Goal: Transaction & Acquisition: Purchase product/service

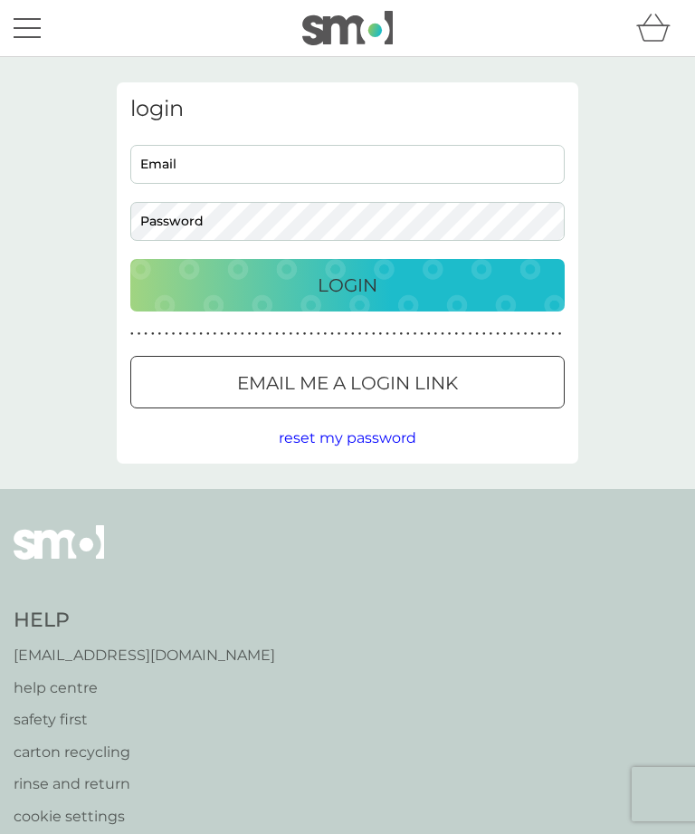
click at [219, 158] on input "Email" at bounding box center [347, 164] width 435 height 39
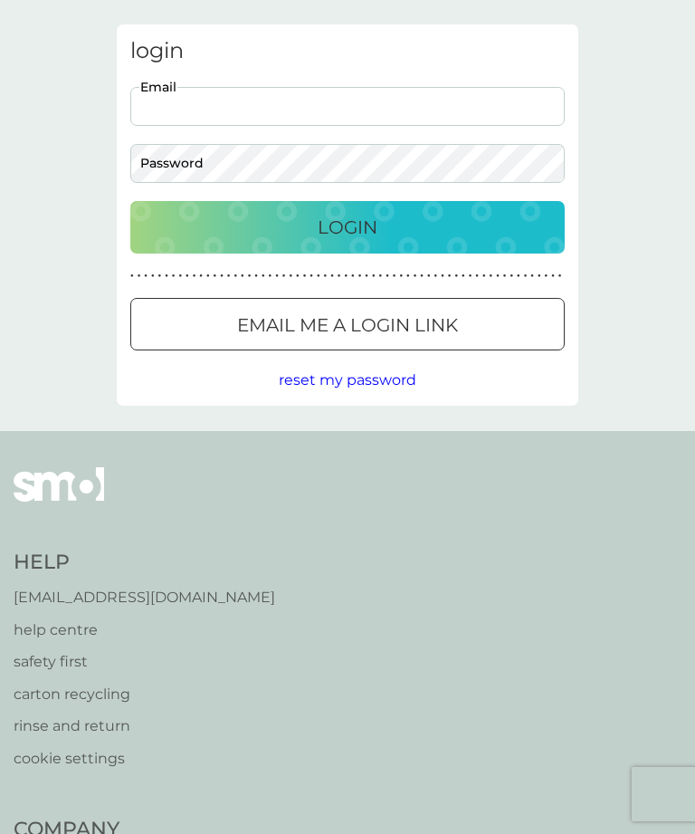
type input "[EMAIL_ADDRESS][DOMAIN_NAME]"
click at [348, 226] on button "Login" at bounding box center [347, 227] width 435 height 53
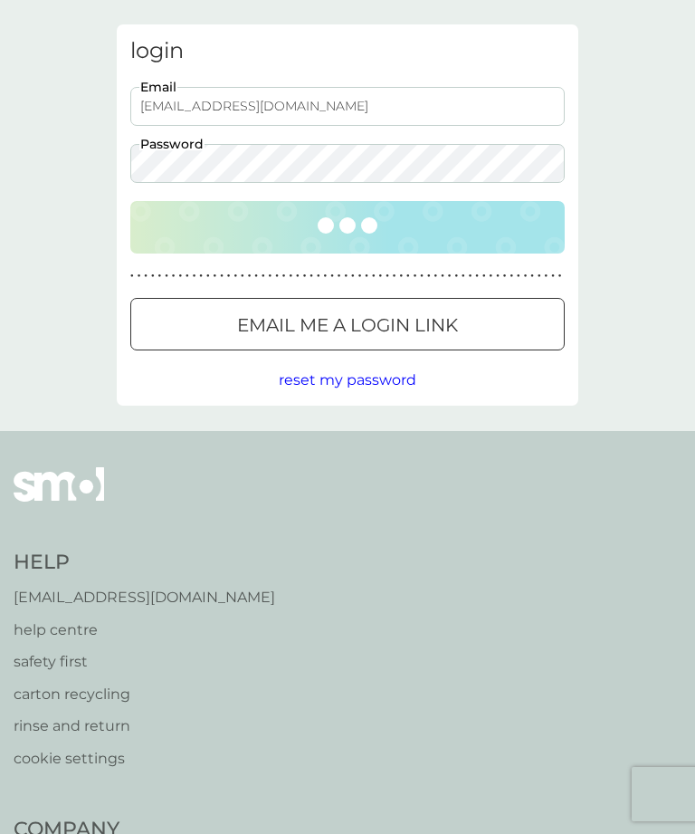
scroll to position [0, 0]
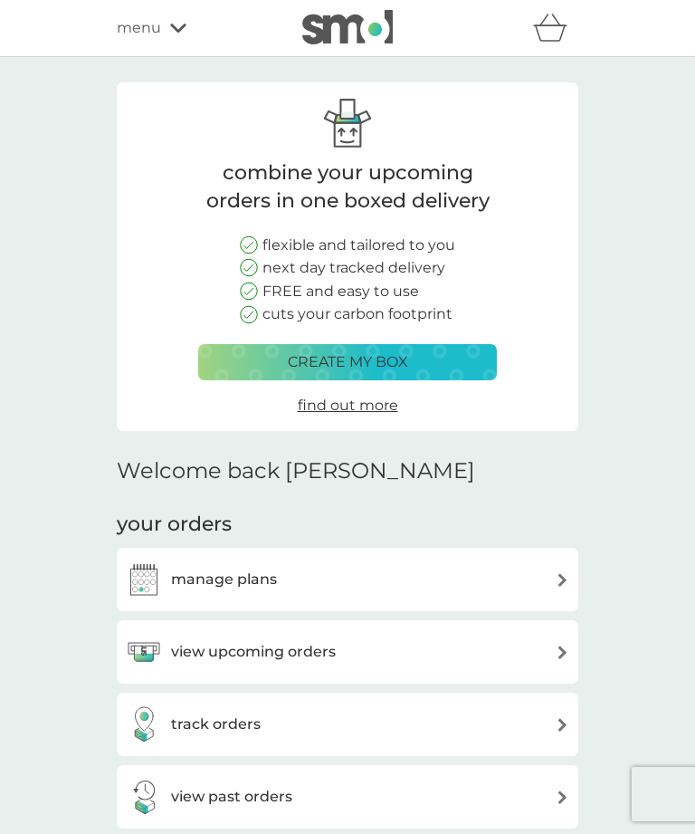
click at [242, 569] on h3 "manage plans" at bounding box center [224, 580] width 106 height 24
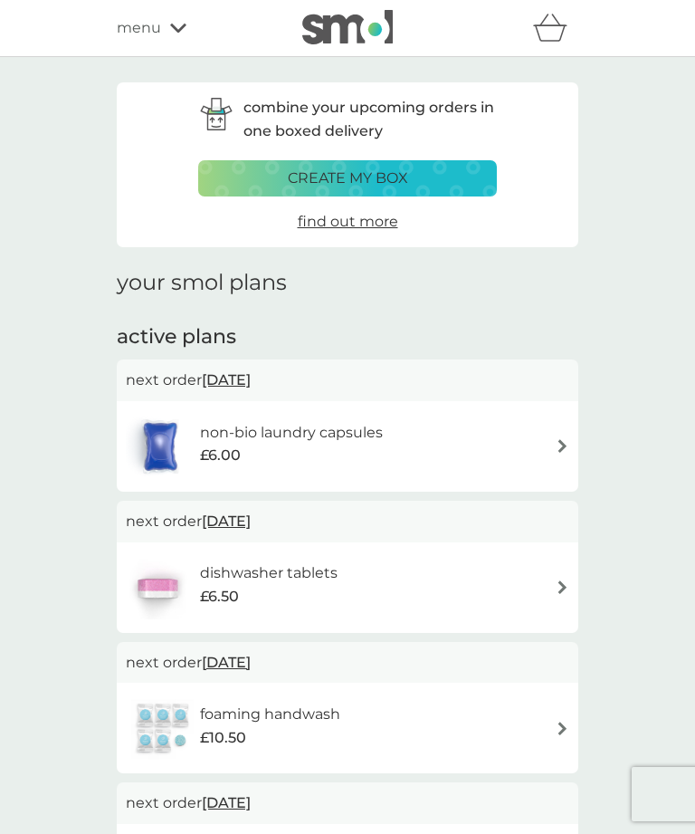
click at [563, 441] on img at bounding box center [563, 446] width 14 height 14
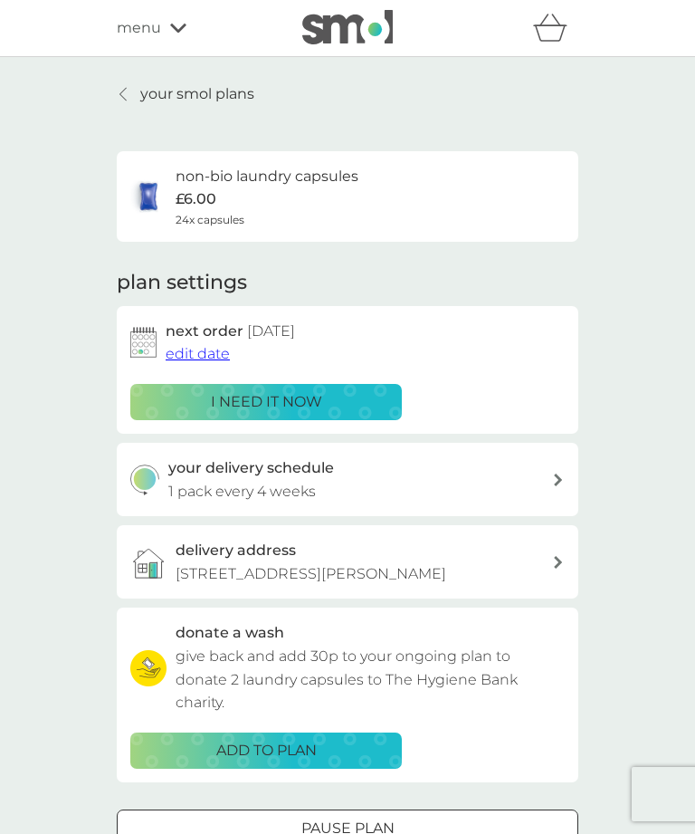
click at [127, 76] on div "your smol plans non-bio laundry capsules £6.00 24x capsules plan settings next …" at bounding box center [347, 489] width 695 height 864
click at [144, 100] on p "your smol plans" at bounding box center [197, 94] width 114 height 24
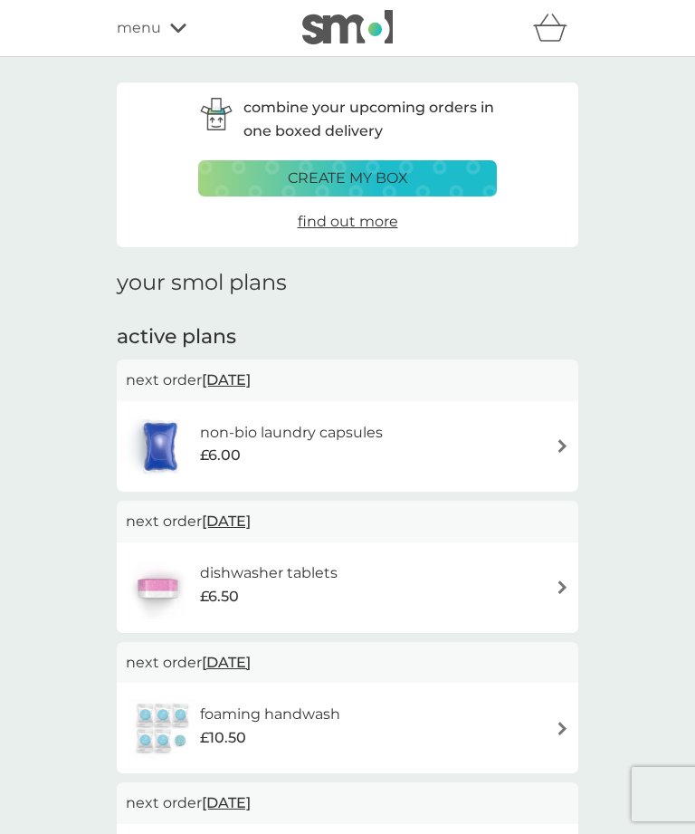
click at [138, 22] on span "menu" at bounding box center [139, 28] width 44 height 24
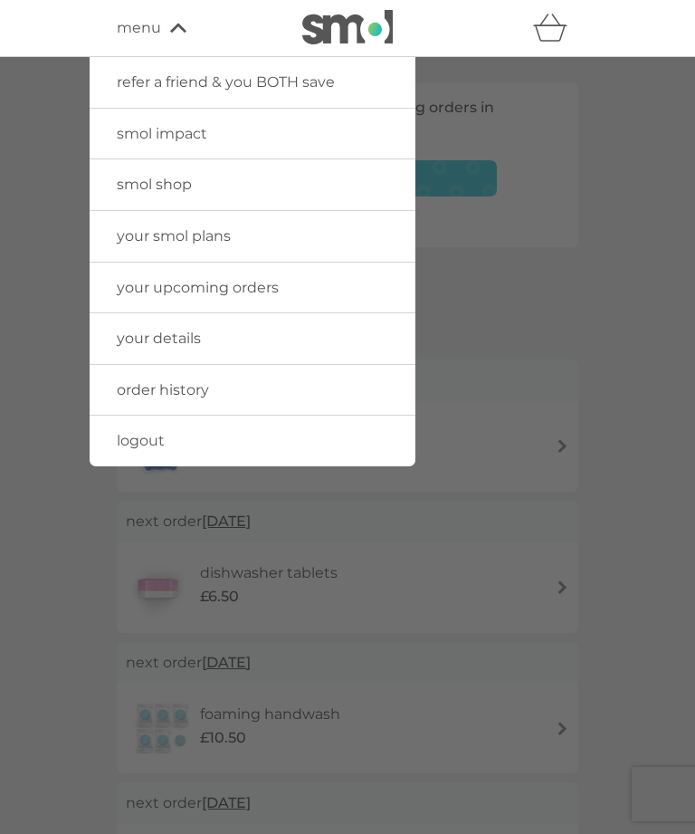
click at [147, 176] on span "smol shop" at bounding box center [154, 184] width 75 height 17
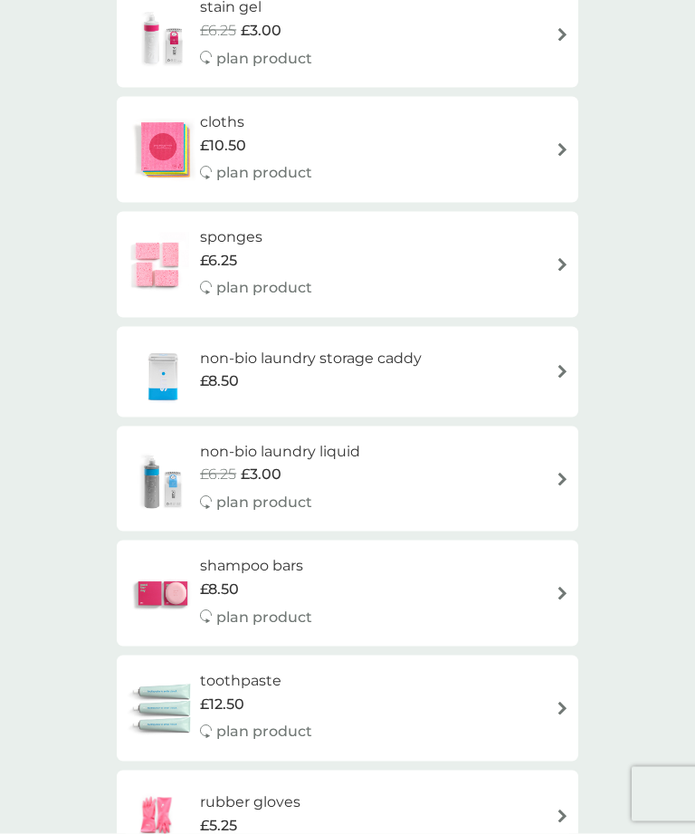
scroll to position [1793, 0]
click at [556, 472] on img at bounding box center [563, 479] width 14 height 14
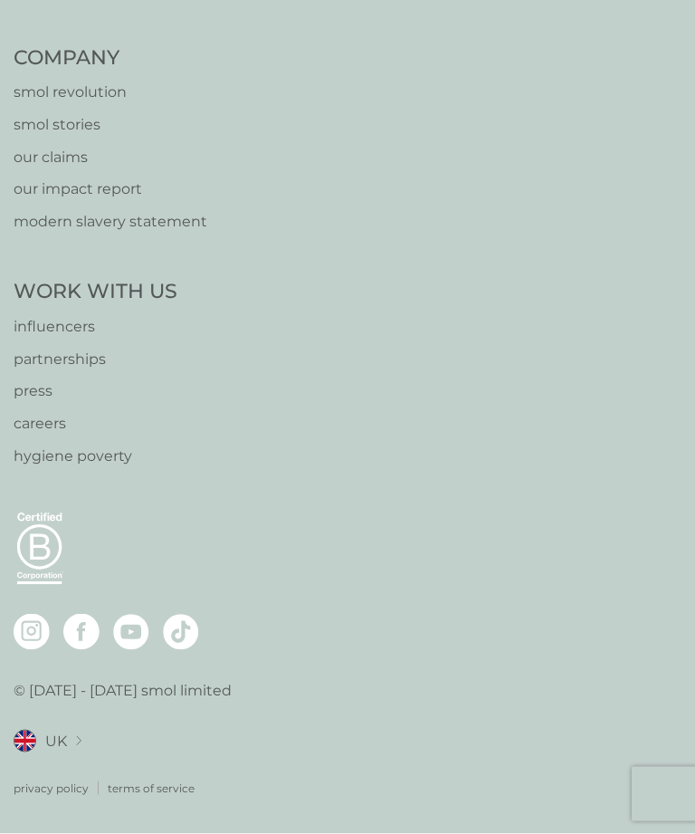
select select "91"
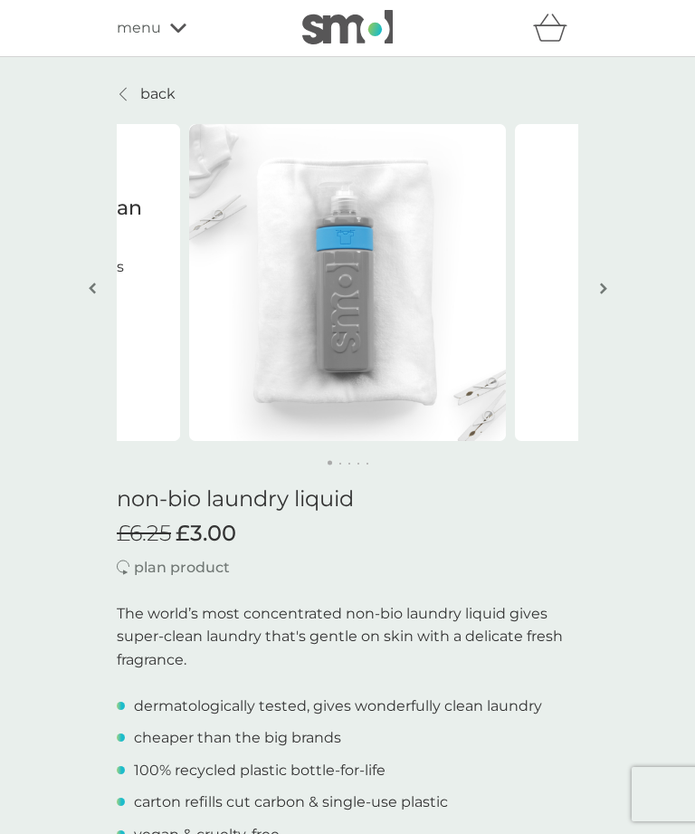
click at [601, 292] on img "button" at bounding box center [603, 289] width 7 height 14
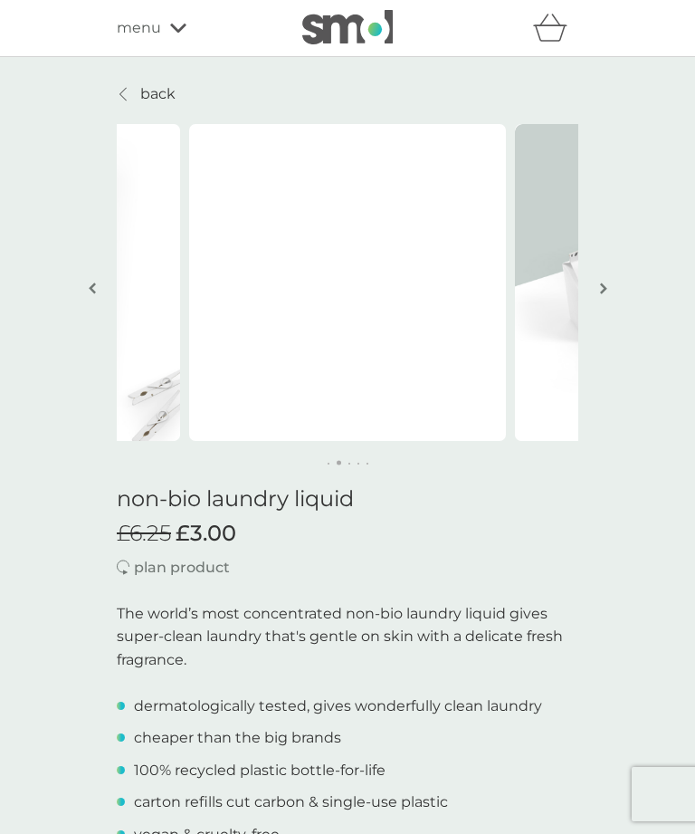
click at [602, 282] on img "button" at bounding box center [603, 289] width 7 height 14
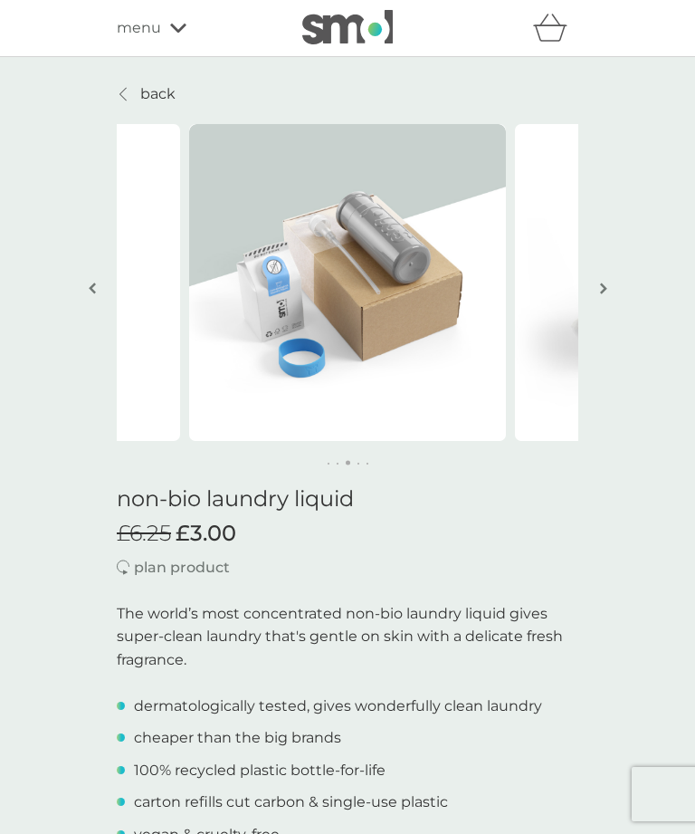
click at [600, 292] on img "button" at bounding box center [603, 289] width 7 height 14
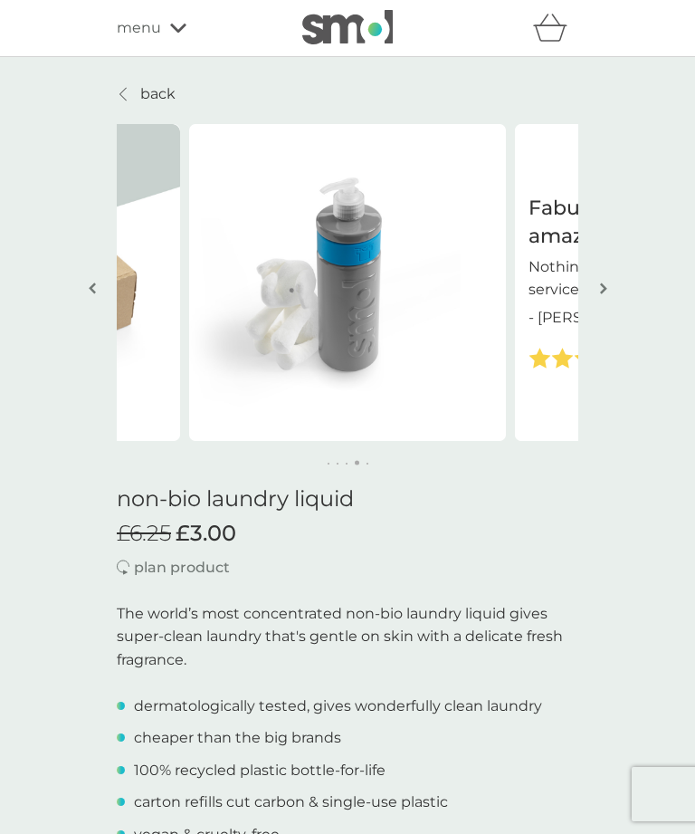
click at [604, 283] on img "button" at bounding box center [603, 289] width 7 height 14
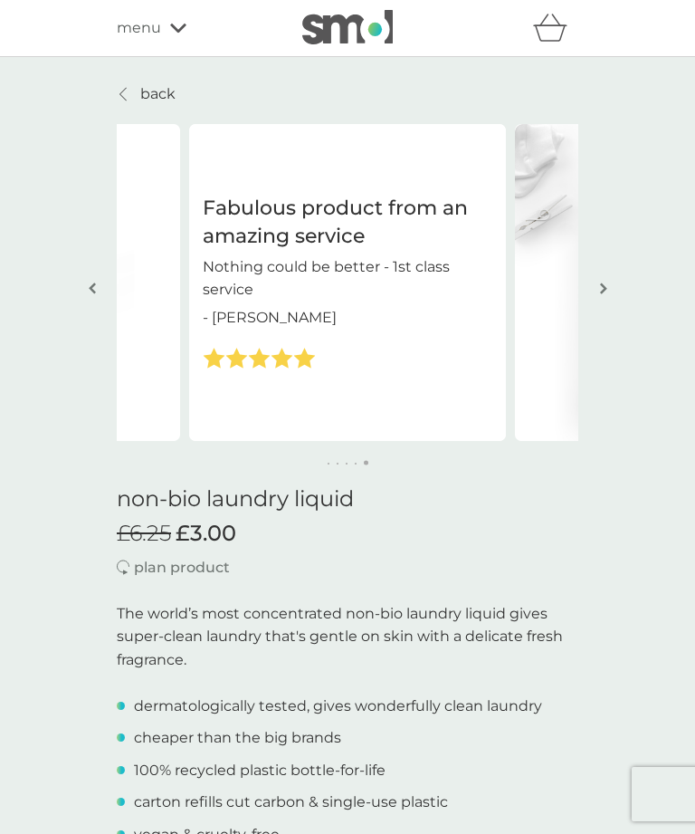
click at [600, 290] on img "button" at bounding box center [603, 289] width 7 height 14
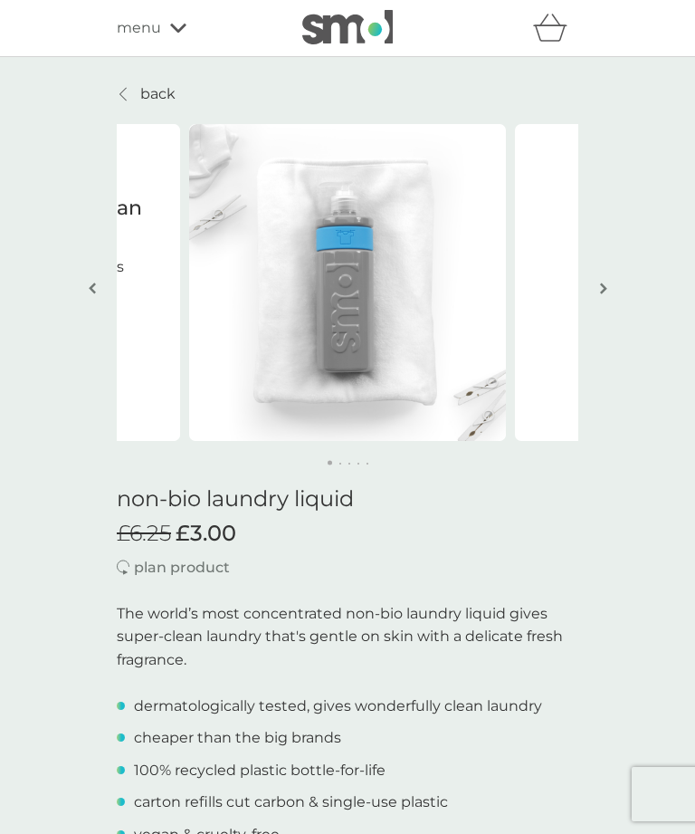
click at [602, 286] on img "button" at bounding box center [603, 289] width 7 height 14
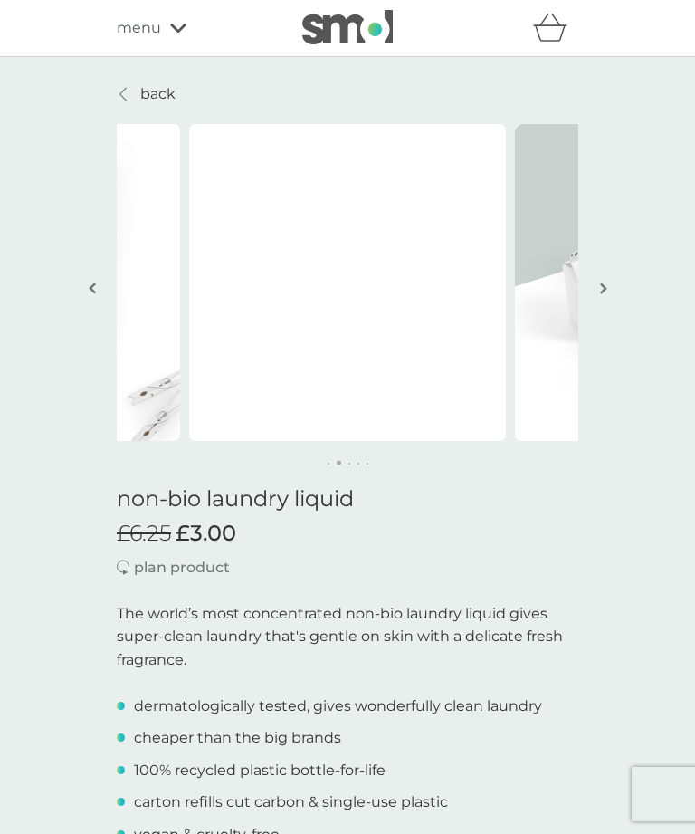
click at [602, 286] on img "button" at bounding box center [603, 289] width 7 height 14
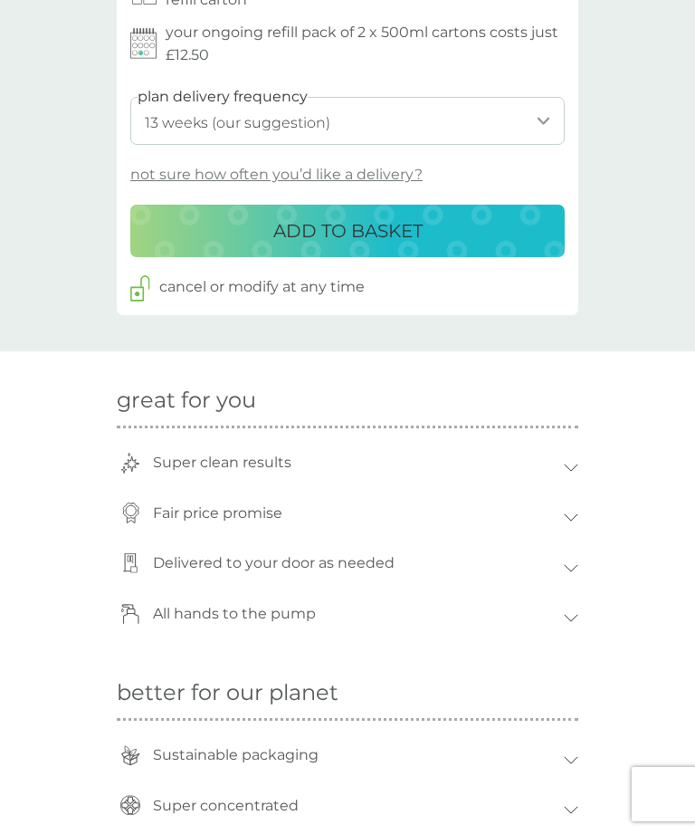
scroll to position [961, 0]
click at [569, 611] on div "All hands to the pump" at bounding box center [348, 617] width 462 height 51
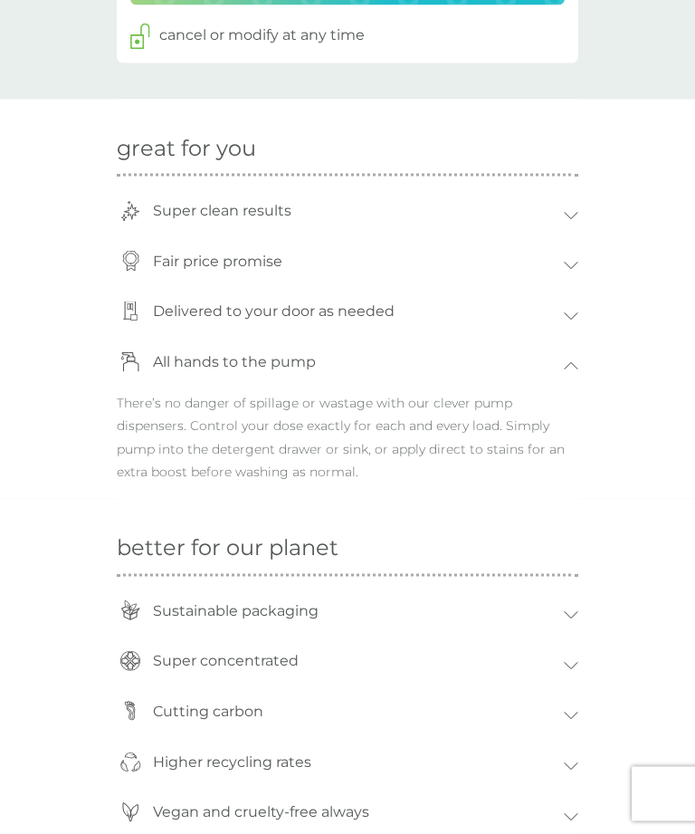
scroll to position [1212, 0]
click at [575, 610] on icon at bounding box center [571, 614] width 14 height 8
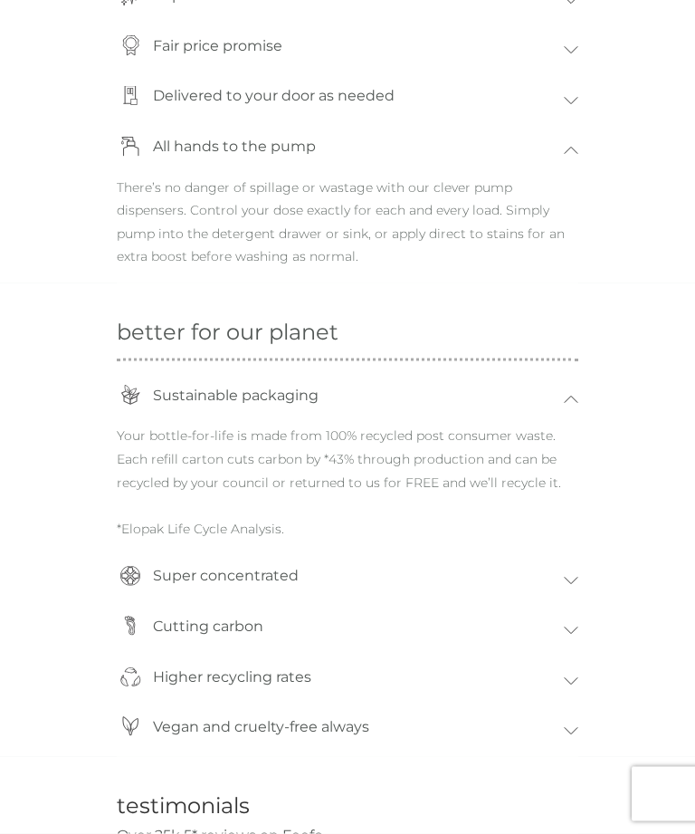
click at [576, 565] on div "Super concentrated" at bounding box center [348, 580] width 462 height 51
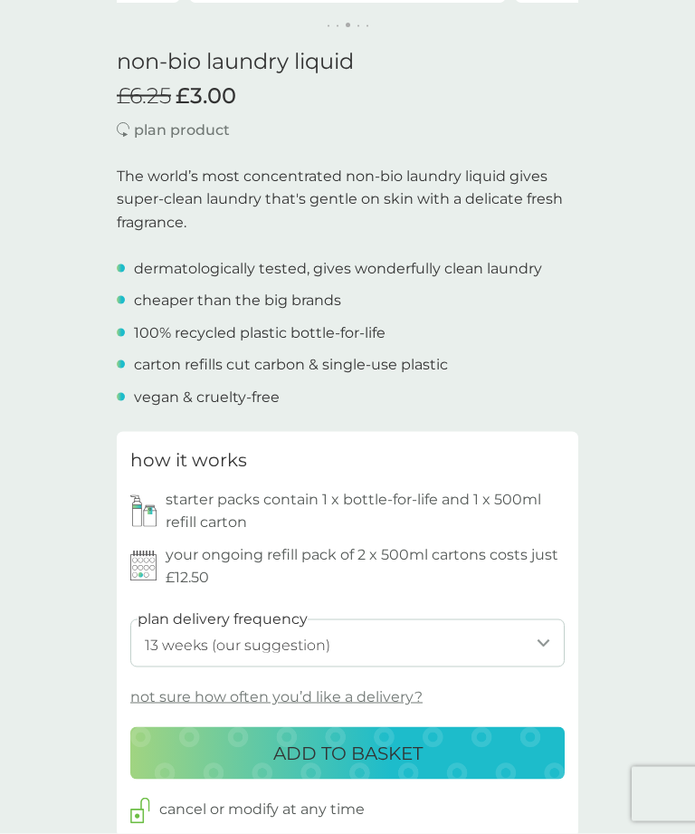
scroll to position [438, 0]
click at [542, 629] on select "1 week 2 weeks 3 weeks 4 weeks 5 weeks 6 weeks 7 weeks 8 weeks 9 weeks 10 weeks…" at bounding box center [347, 642] width 435 height 48
click at [351, 744] on p "ADD TO BASKET" at bounding box center [347, 752] width 149 height 29
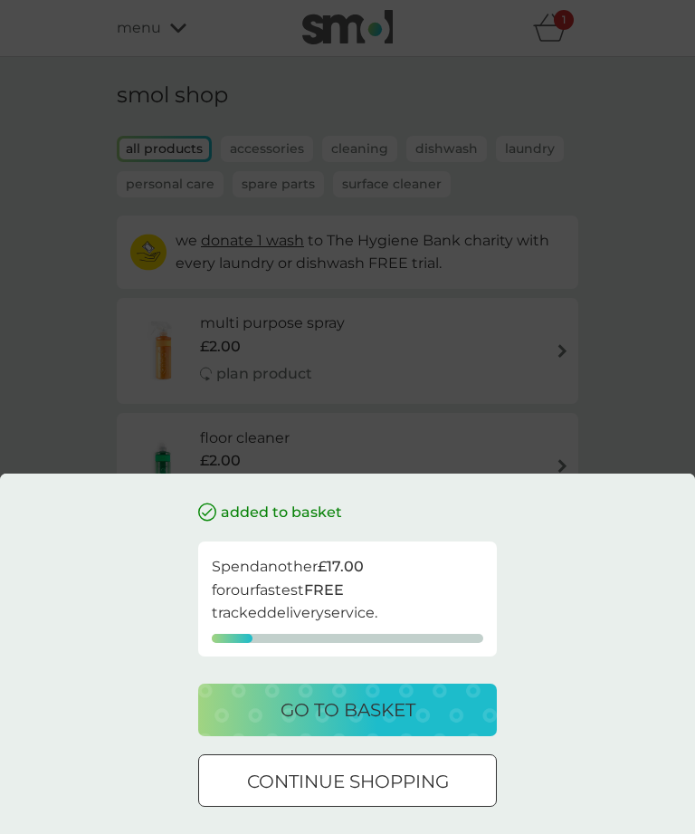
click at [399, 796] on p "continue shopping" at bounding box center [348, 781] width 202 height 29
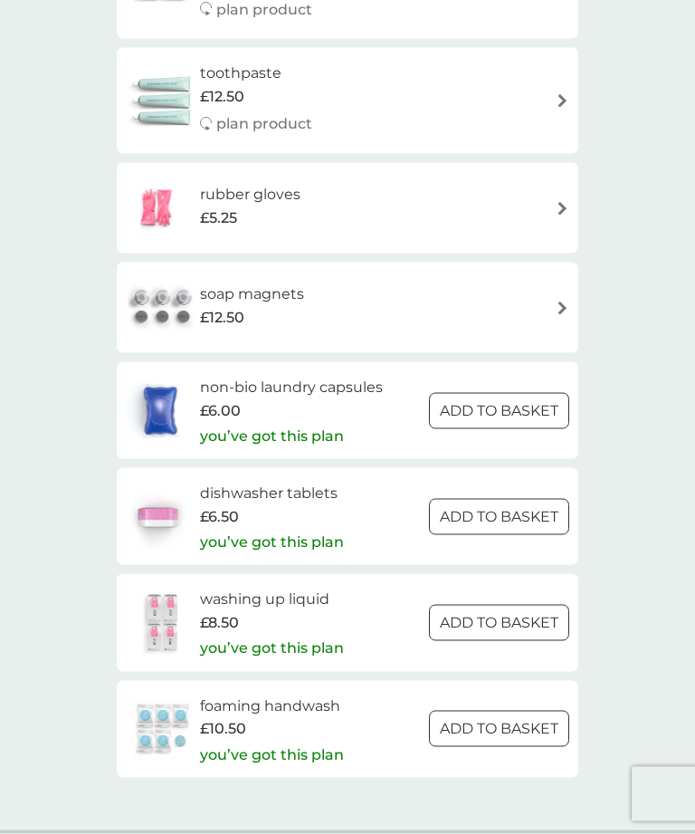
scroll to position [2401, 0]
click at [269, 424] on p "you’ve got this plan" at bounding box center [272, 436] width 144 height 24
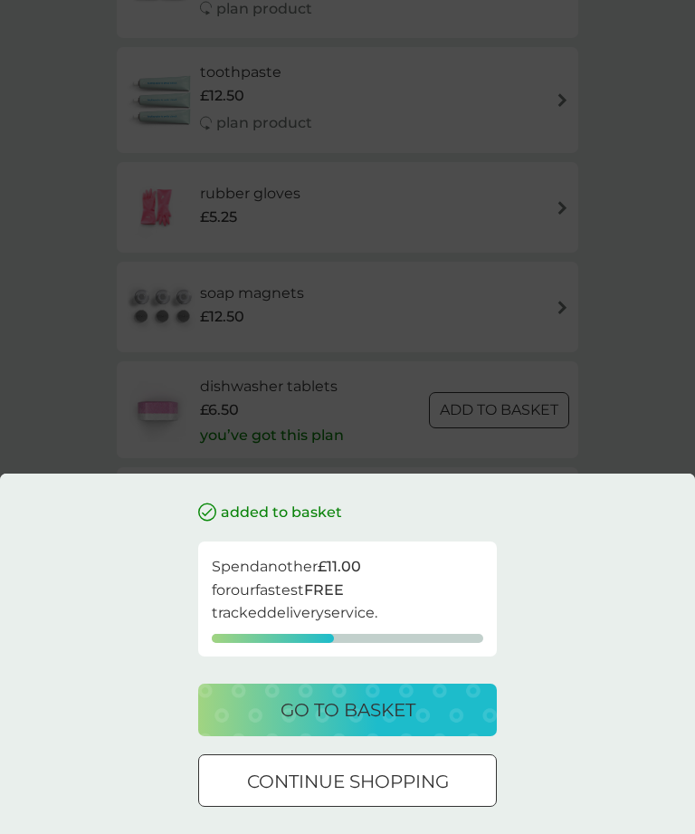
click at [373, 724] on p "go to basket" at bounding box center [348, 709] width 135 height 29
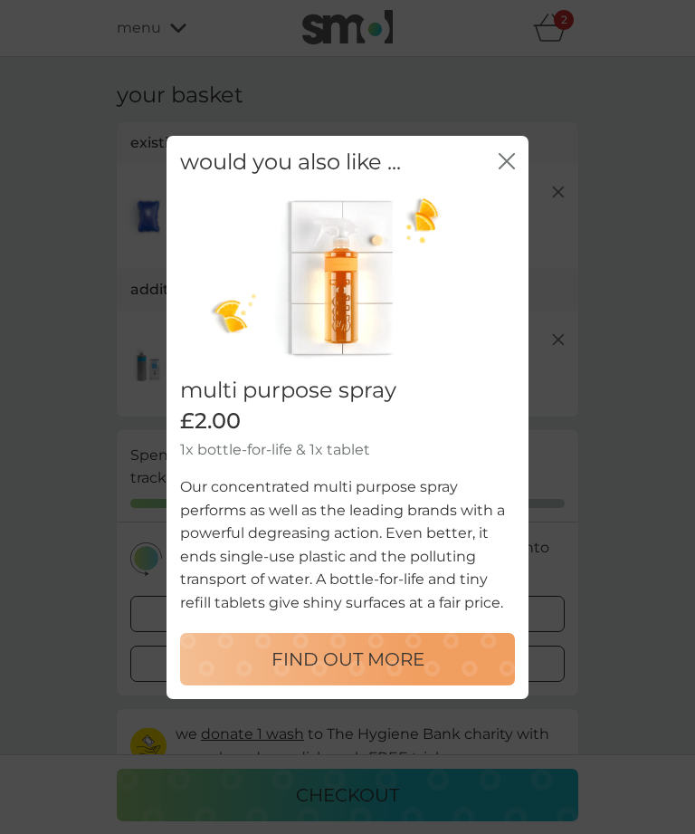
click at [509, 168] on icon "close" at bounding box center [507, 160] width 16 height 16
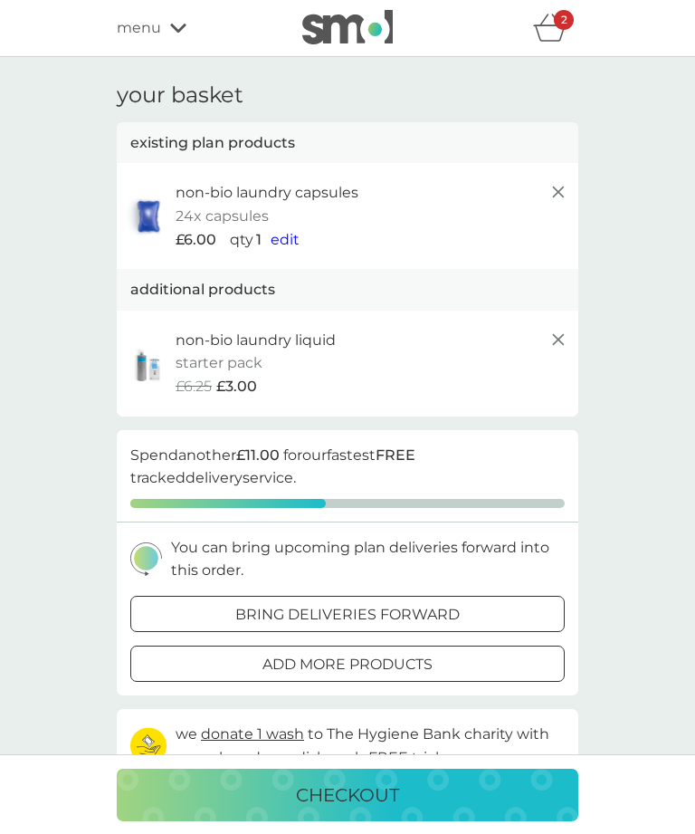
click at [290, 231] on span "edit" at bounding box center [285, 239] width 29 height 17
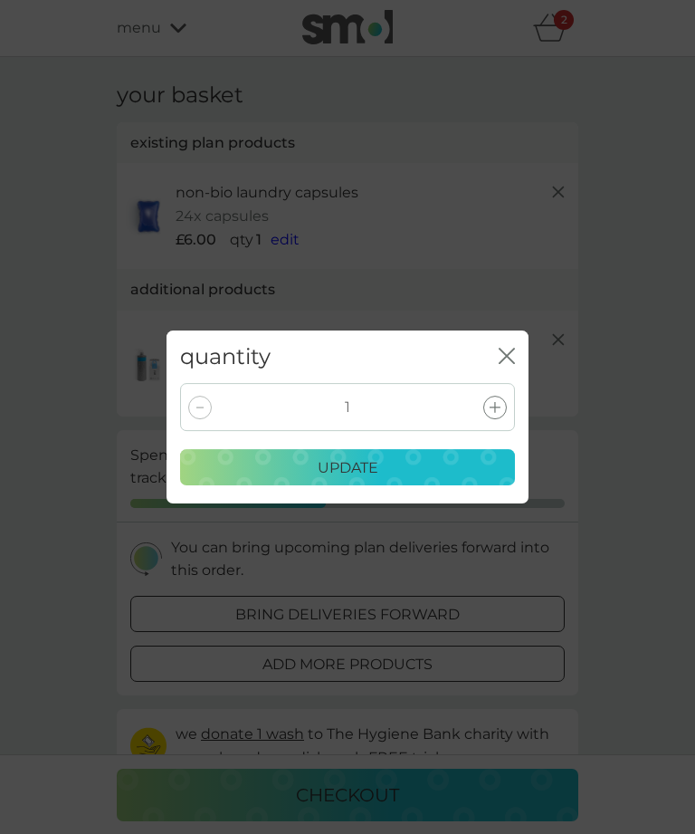
click at [496, 419] on div at bounding box center [495, 408] width 24 height 24
click at [416, 480] on div "update" at bounding box center [347, 468] width 311 height 24
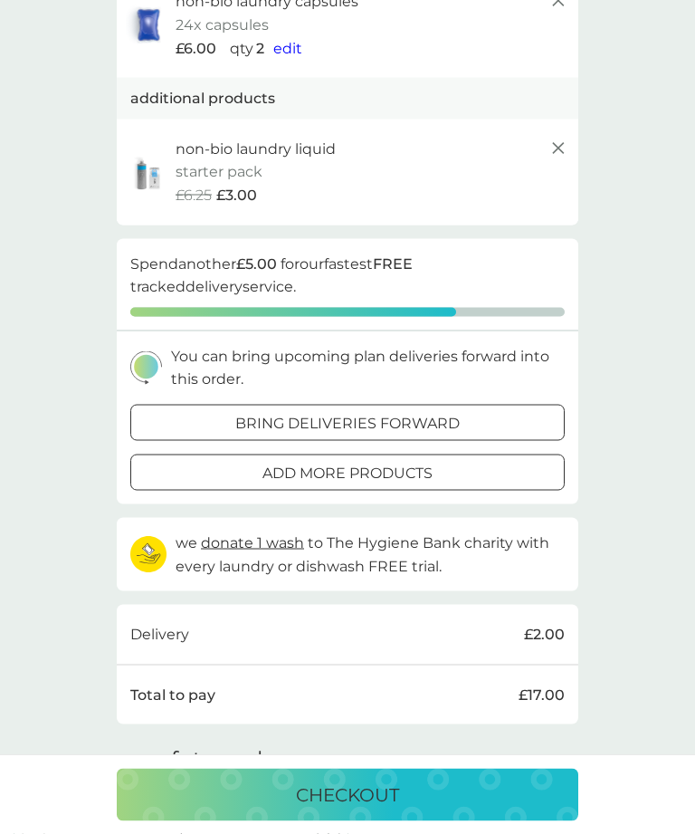
scroll to position [206, 0]
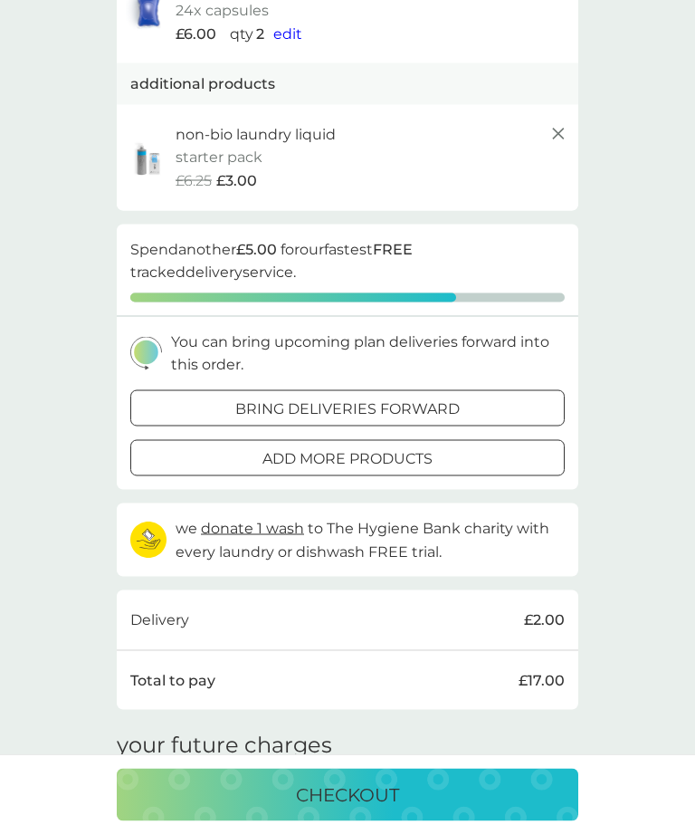
click at [349, 406] on div at bounding box center [348, 408] width 4 height 4
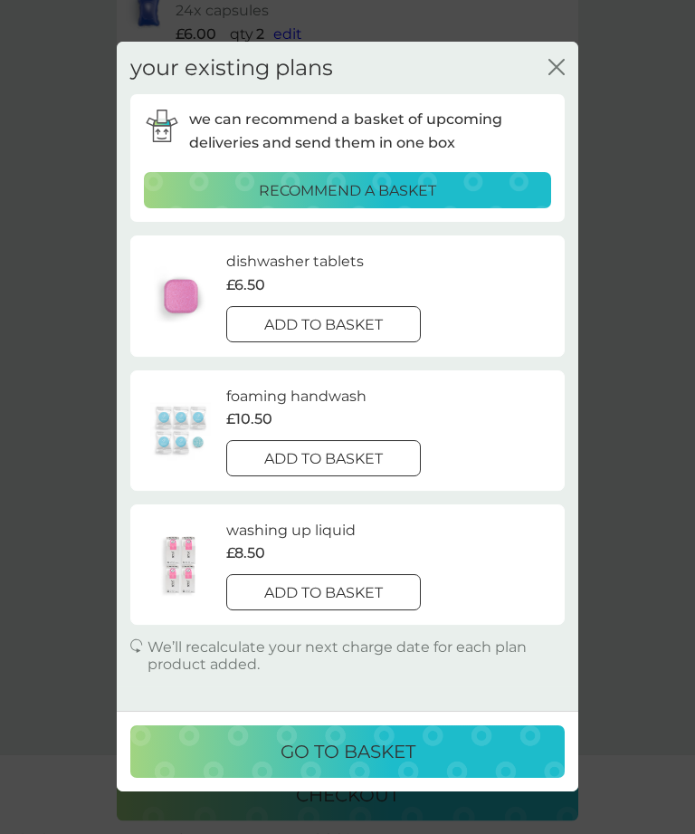
scroll to position [206, 0]
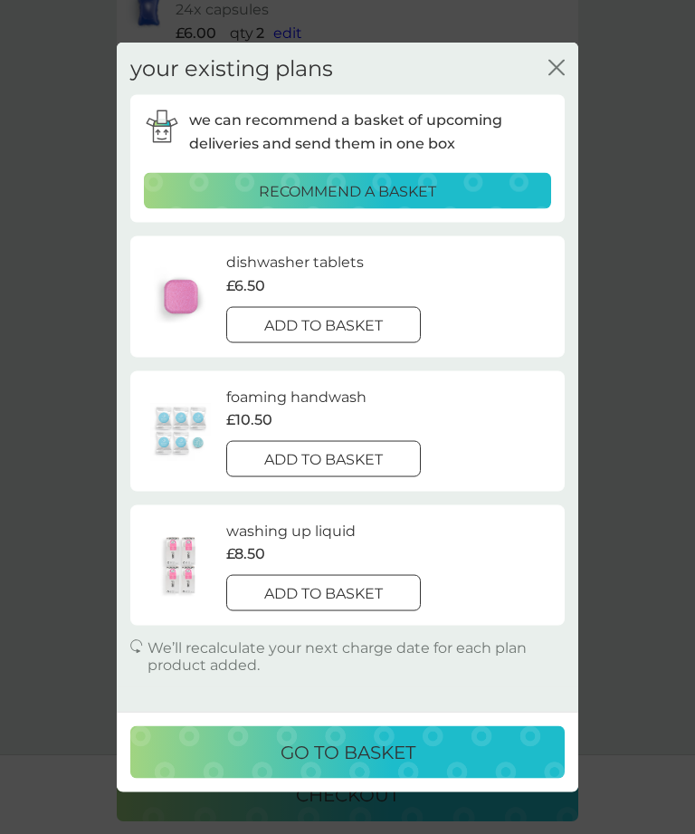
click at [320, 313] on button "add to basket" at bounding box center [323, 324] width 195 height 36
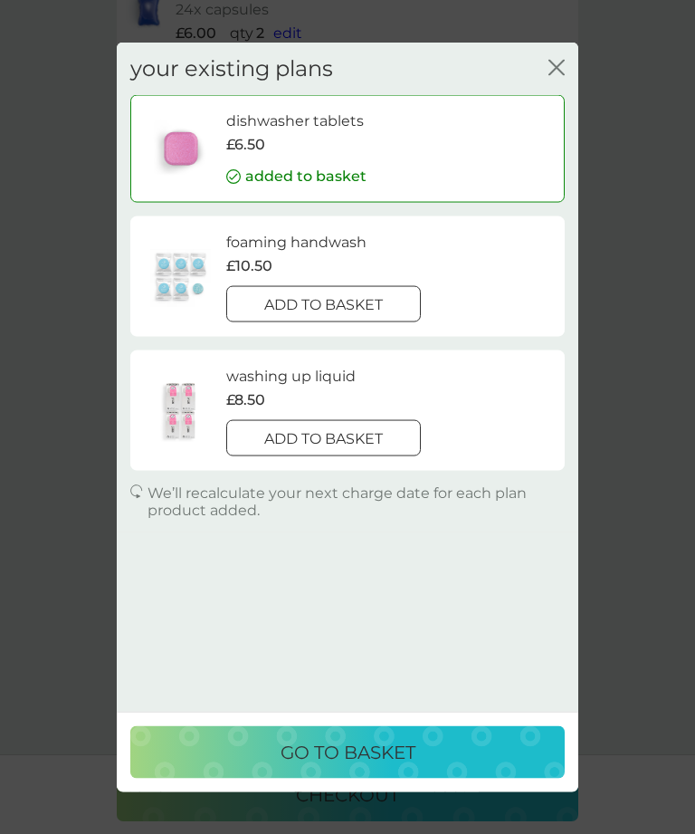
click at [390, 767] on p "go to basket" at bounding box center [348, 752] width 135 height 29
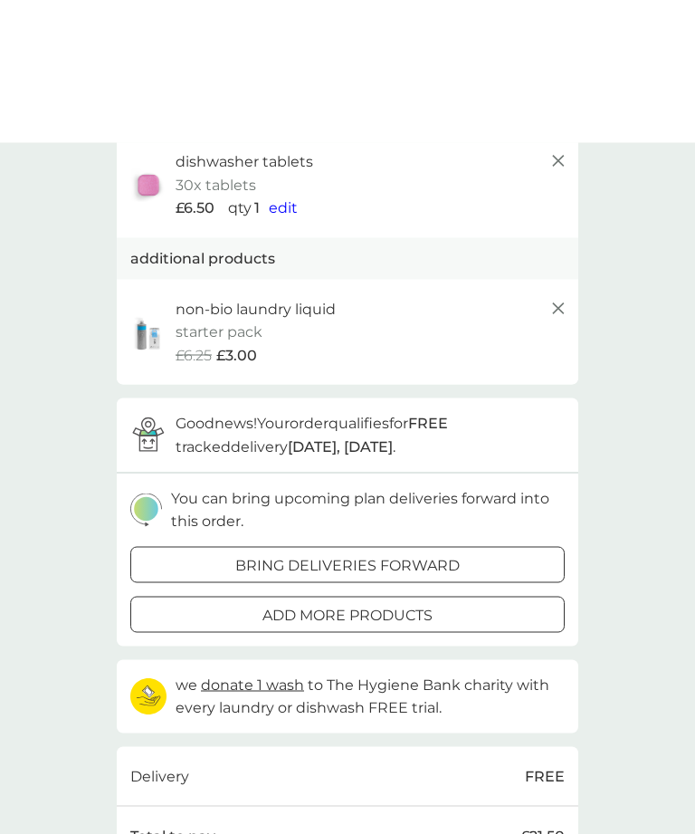
scroll to position [0, 0]
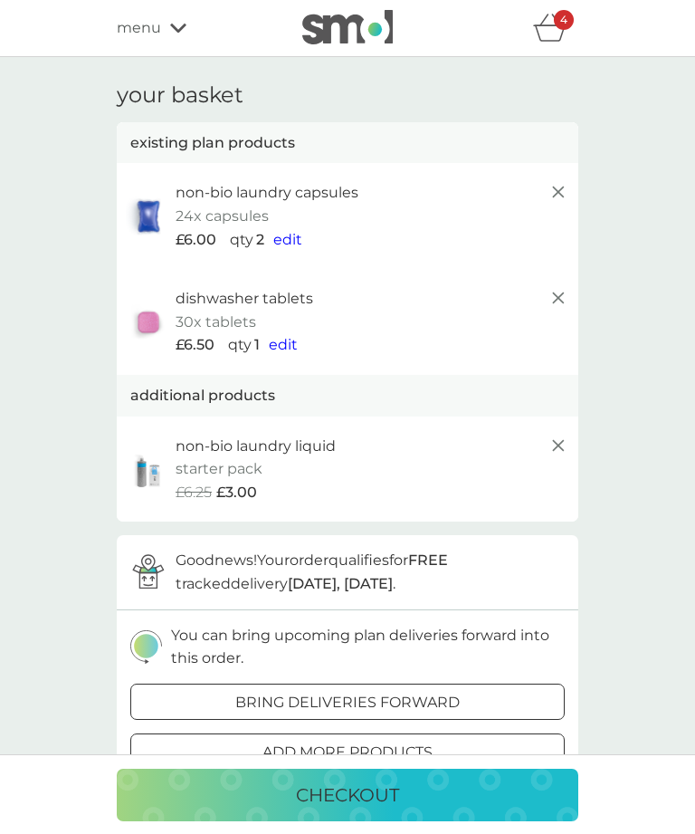
click at [143, 17] on span "menu" at bounding box center [139, 28] width 44 height 24
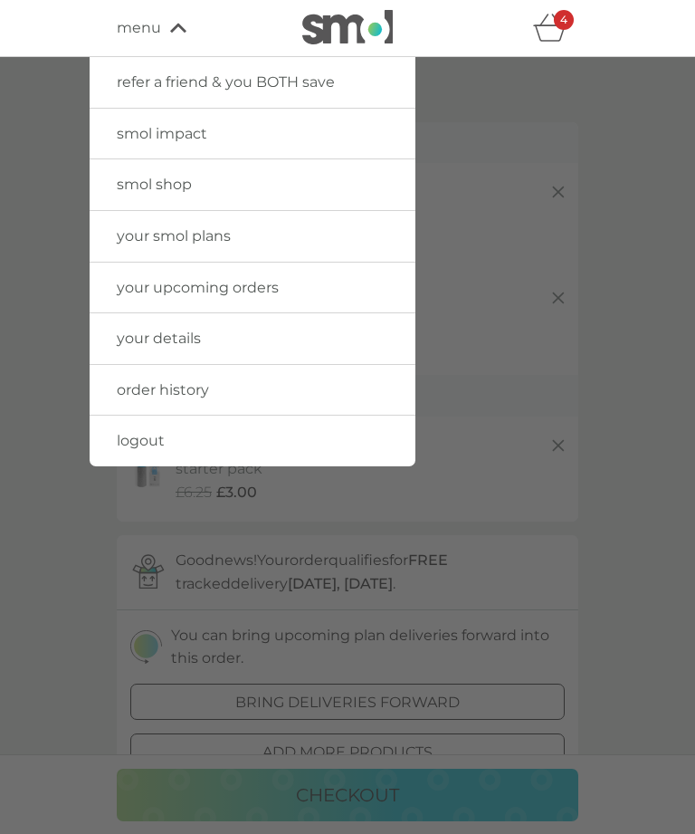
click at [144, 180] on span "smol shop" at bounding box center [154, 184] width 75 height 17
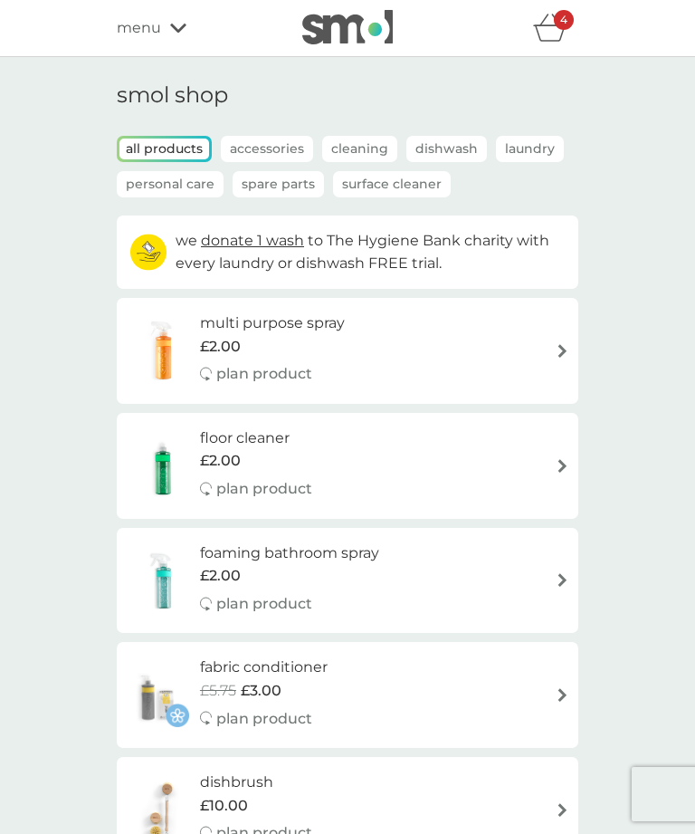
click at [274, 180] on p "Spare Parts" at bounding box center [278, 184] width 91 height 26
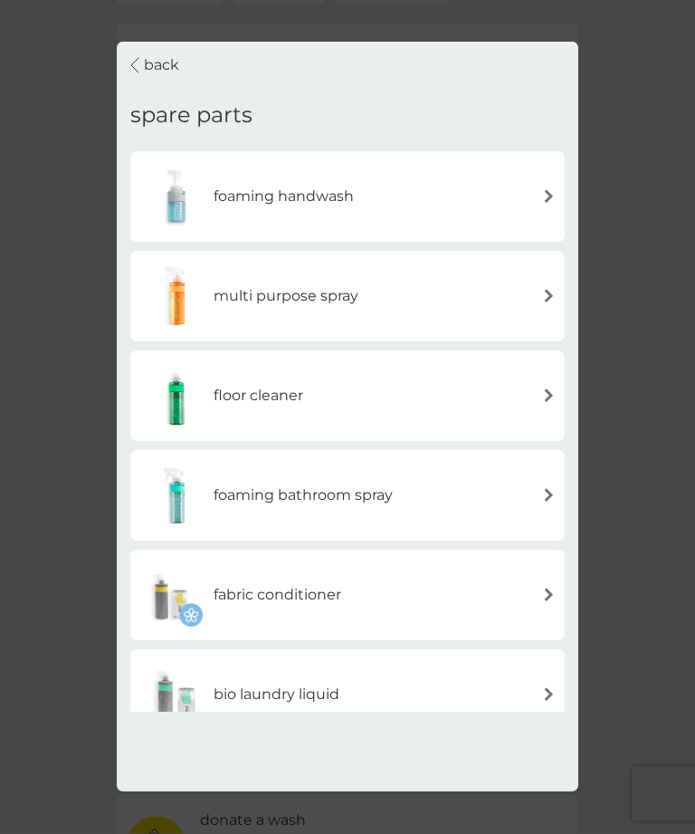
scroll to position [193, 0]
click at [289, 195] on h6 "foaming handwash" at bounding box center [284, 197] width 140 height 24
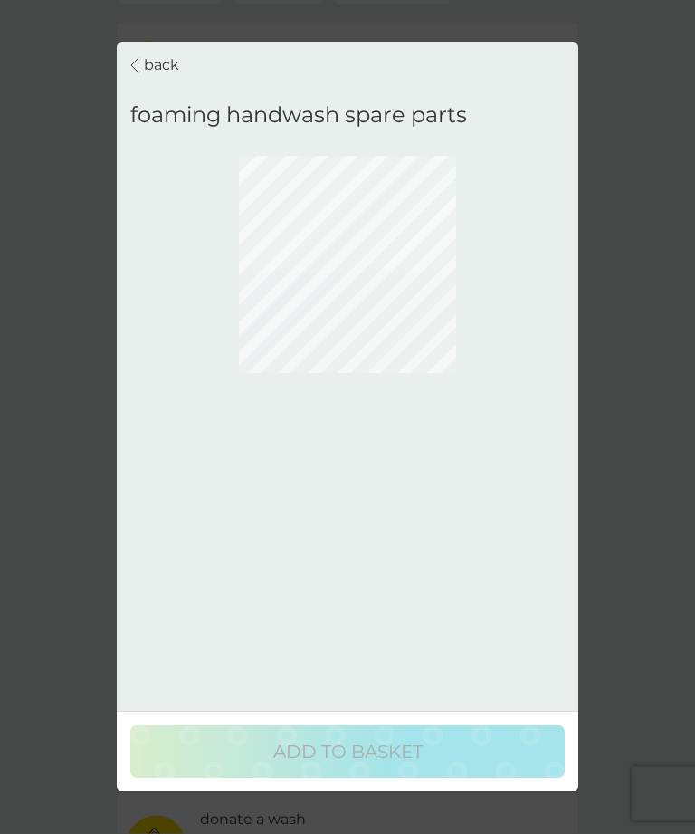
scroll to position [194, 0]
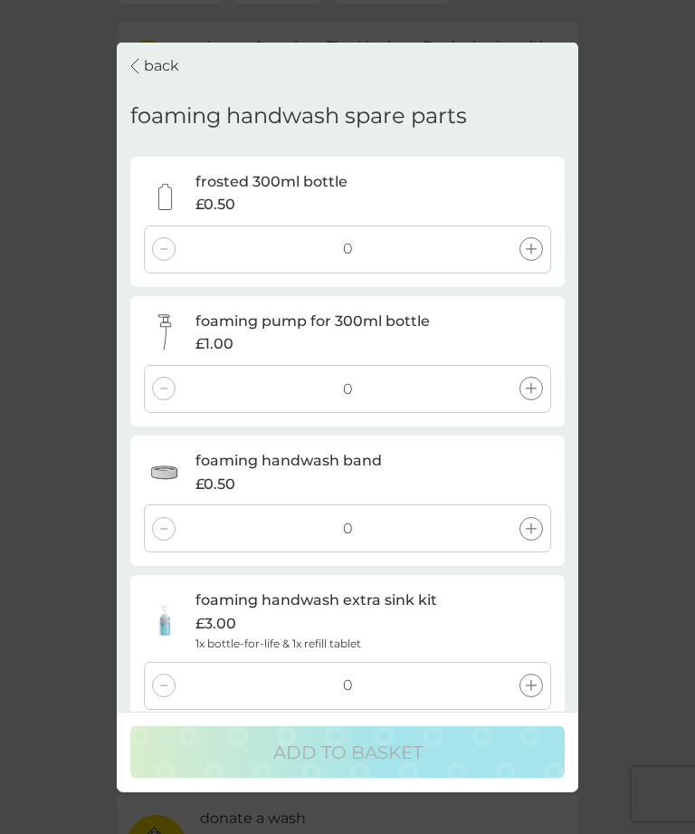
click at [531, 238] on div at bounding box center [532, 249] width 24 height 24
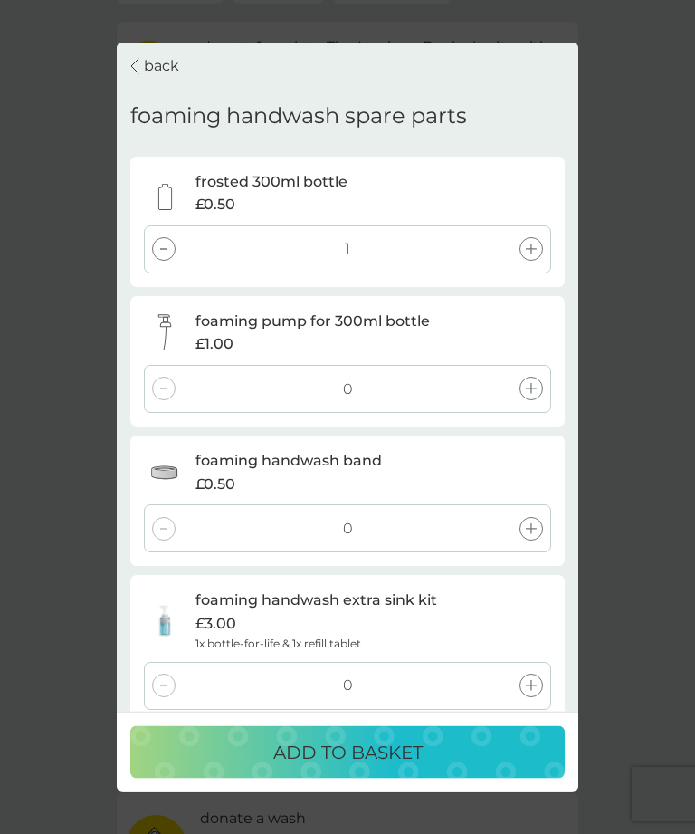
click at [534, 377] on div at bounding box center [532, 389] width 24 height 24
click at [541, 516] on div at bounding box center [532, 528] width 24 height 24
click at [367, 767] on p "ADD TO BASKET" at bounding box center [347, 752] width 149 height 29
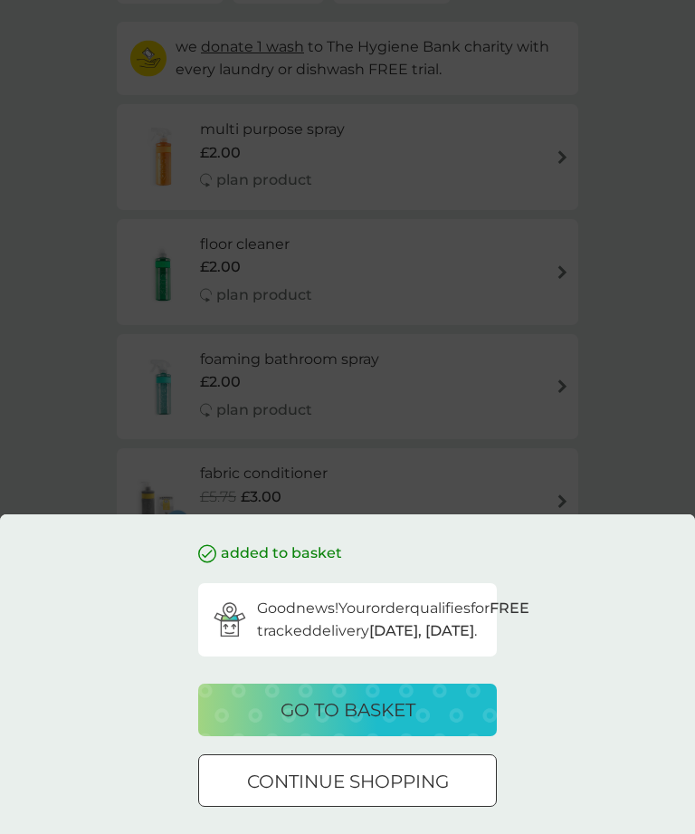
click at [383, 724] on p "go to basket" at bounding box center [348, 709] width 135 height 29
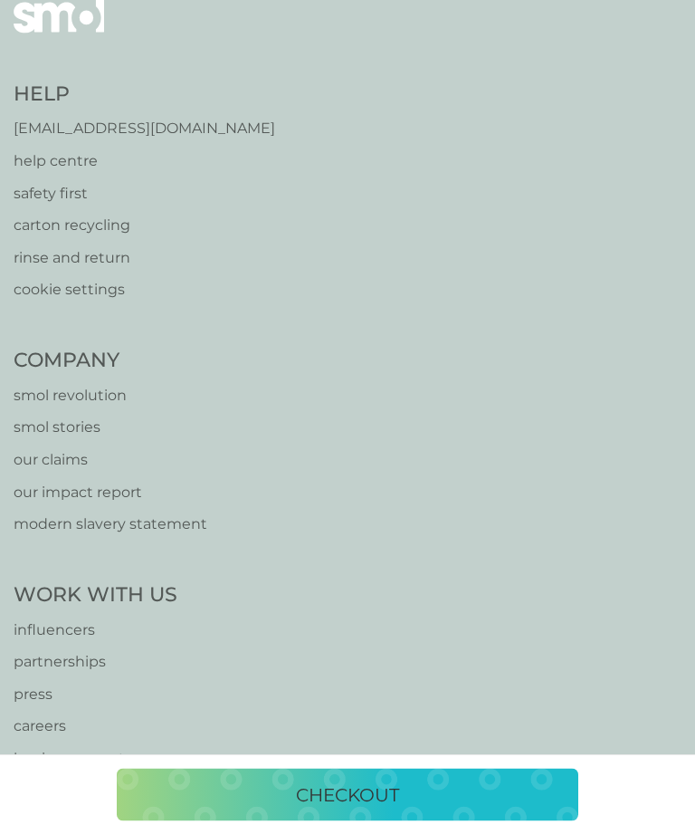
scroll to position [1845, 0]
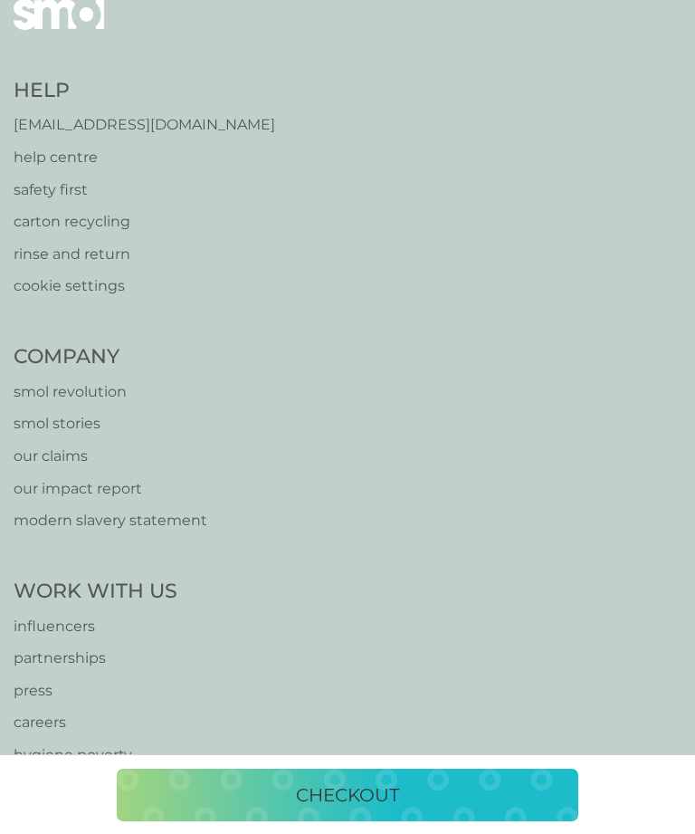
click at [349, 809] on p "checkout" at bounding box center [347, 794] width 103 height 29
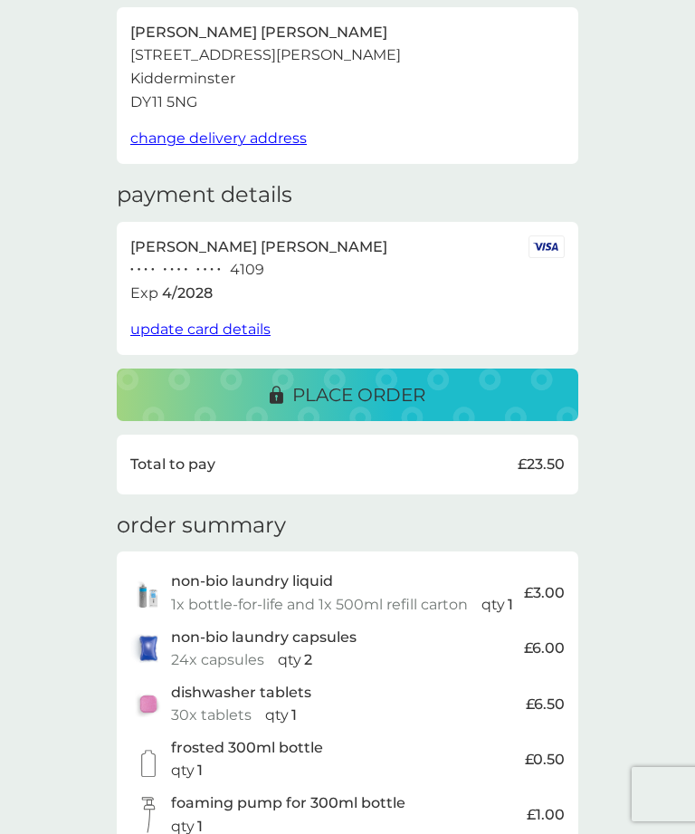
scroll to position [107, 0]
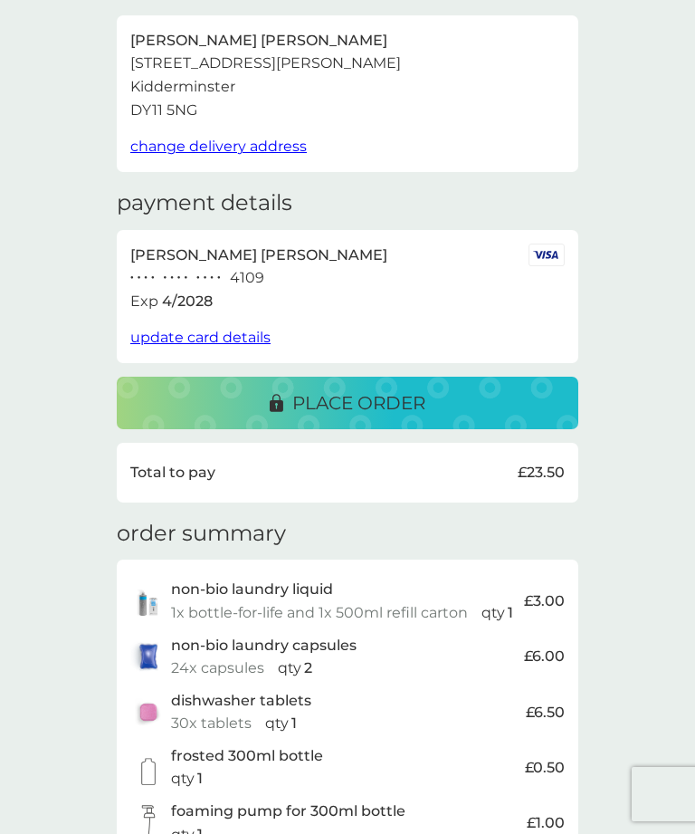
click at [342, 388] on p "place order" at bounding box center [358, 402] width 133 height 29
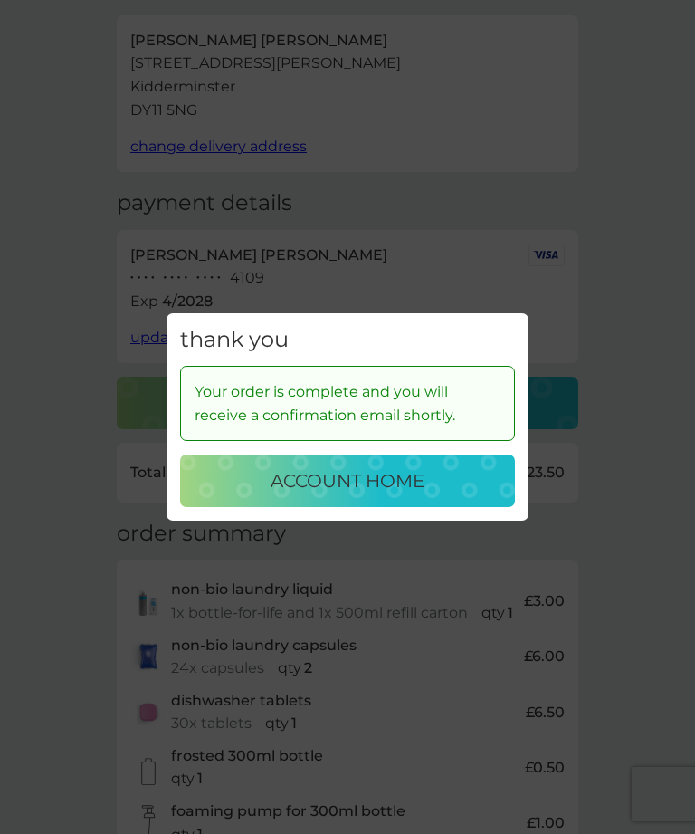
click at [384, 483] on p "account home" at bounding box center [348, 480] width 154 height 29
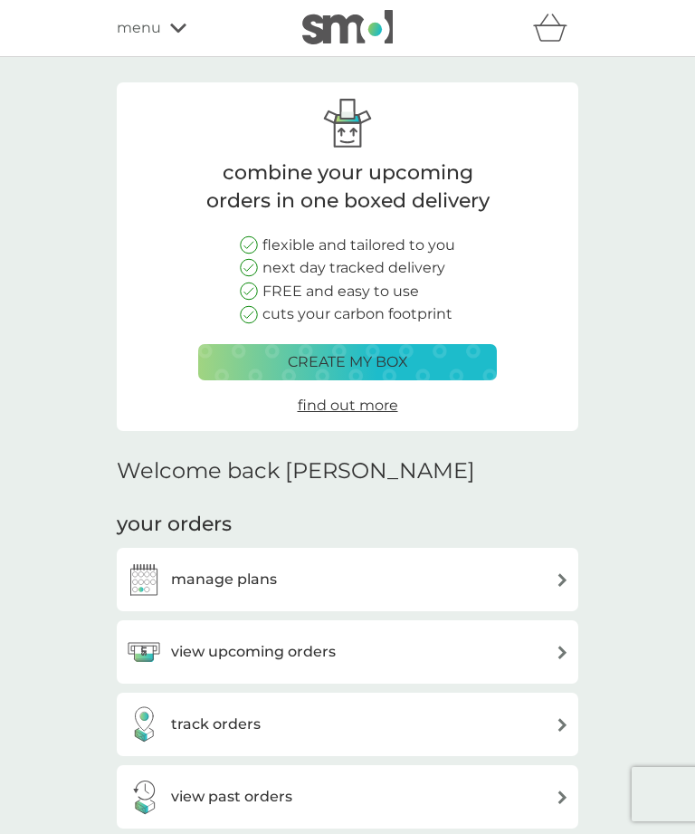
click at [548, 29] on icon "basket" at bounding box center [550, 28] width 34 height 28
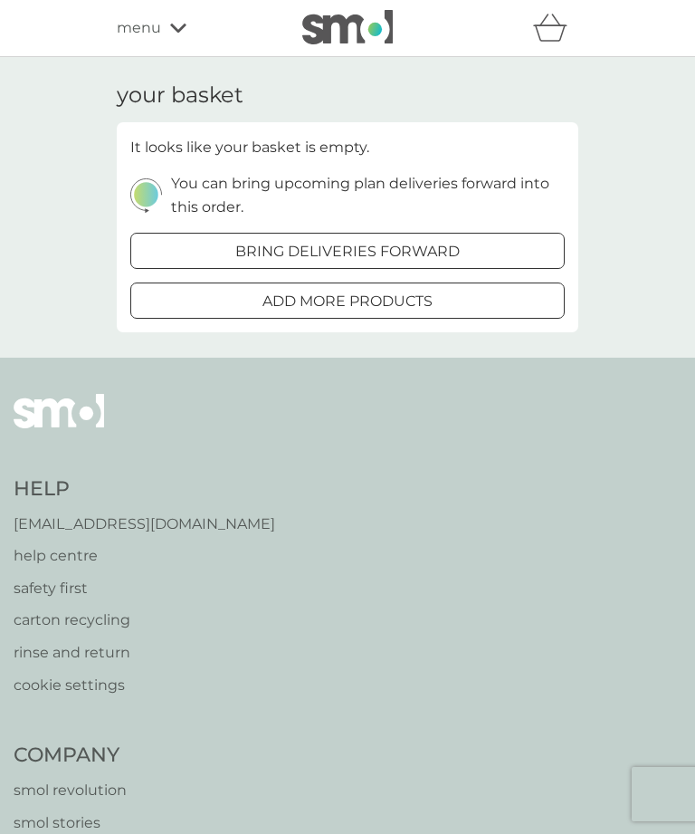
click at [148, 24] on span "menu" at bounding box center [139, 28] width 44 height 24
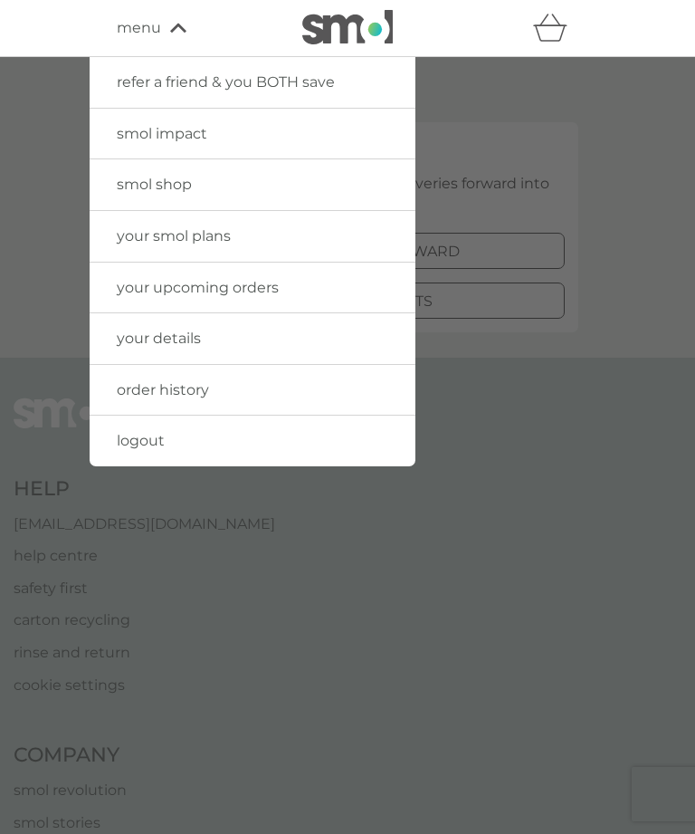
click at [147, 440] on span "logout" at bounding box center [141, 440] width 48 height 17
